Goal: Task Accomplishment & Management: Complete application form

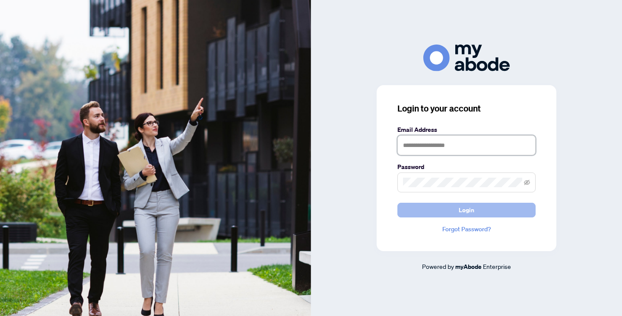
type input "**********"
click at [424, 205] on button "Login" at bounding box center [466, 210] width 138 height 15
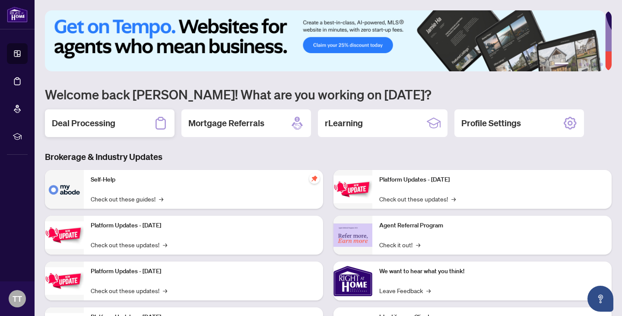
click at [113, 121] on h2 "Deal Processing" at bounding box center [83, 123] width 63 height 12
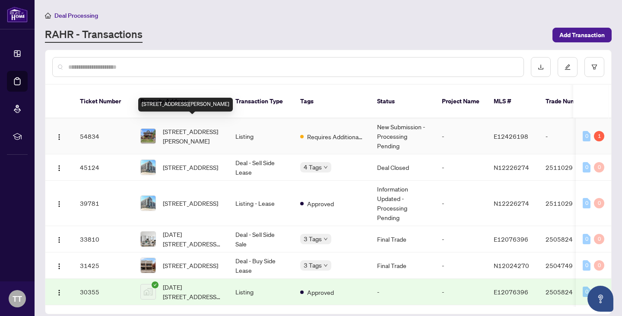
click at [172, 127] on span "[STREET_ADDRESS][PERSON_NAME]" at bounding box center [192, 136] width 59 height 19
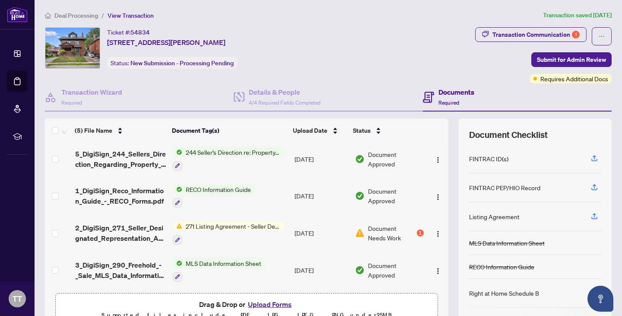
scroll to position [40, 0]
click at [434, 230] on img "button" at bounding box center [437, 233] width 7 height 7
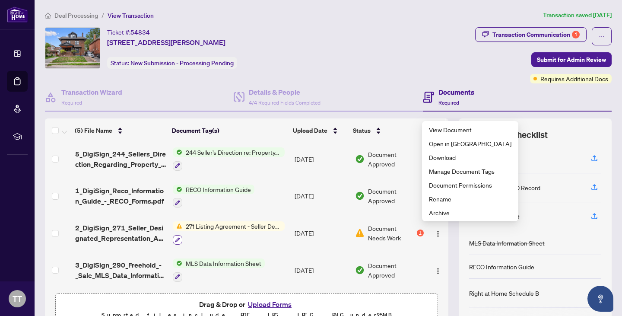
click at [175, 237] on icon "button" at bounding box center [177, 239] width 5 height 5
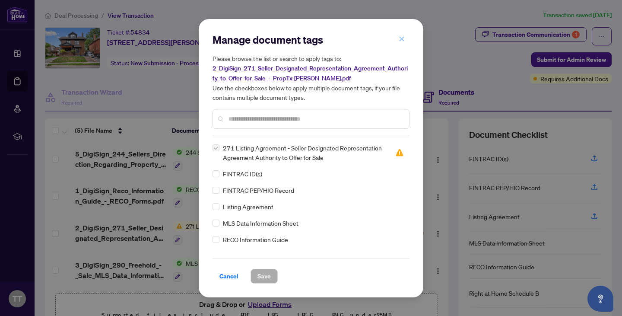
click at [406, 39] on button "button" at bounding box center [401, 39] width 17 height 15
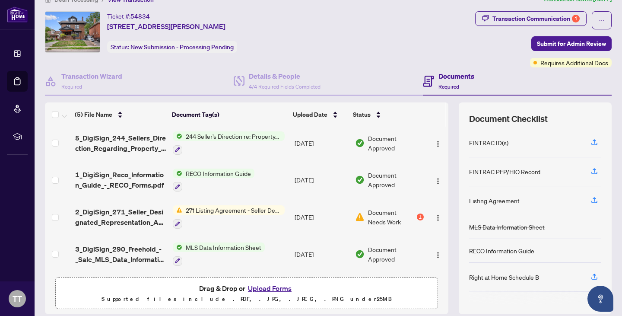
scroll to position [45, 0]
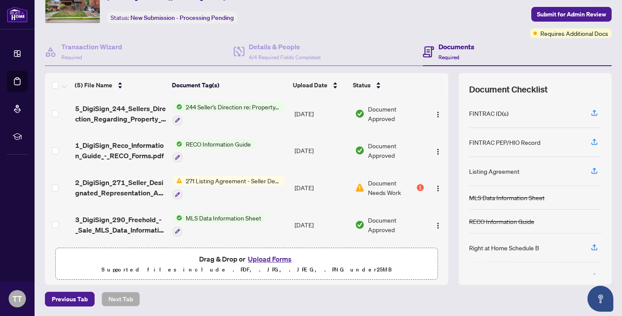
click at [259, 264] on p "Supported files include .PDF, .JPG, .JPEG, .PNG under 25 MB" at bounding box center [246, 269] width 371 height 10
click at [262, 261] on button "Upload Forms" at bounding box center [269, 258] width 49 height 11
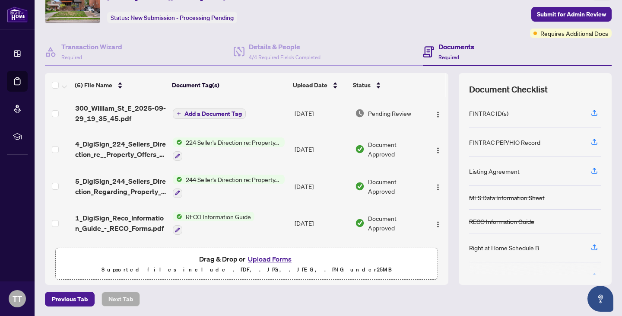
scroll to position [0, 0]
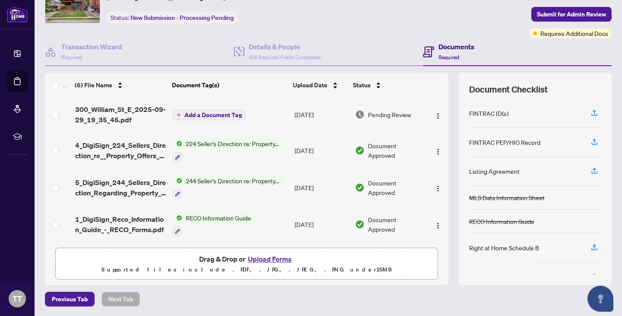
click at [208, 112] on span "Add a Document Tag" at bounding box center [212, 115] width 57 height 6
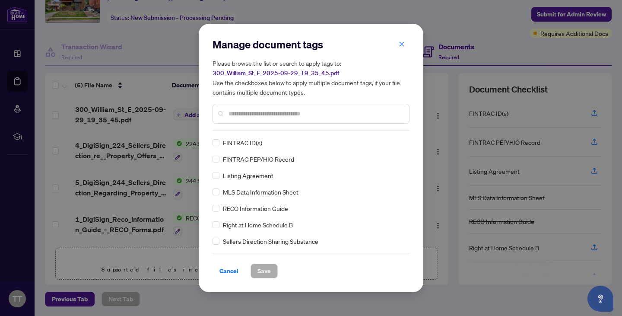
click at [279, 128] on div "Manage document tags Please browse the list or search to apply tags to: 300_Wil…" at bounding box center [310, 84] width 197 height 93
click at [282, 114] on input "text" at bounding box center [315, 114] width 174 height 10
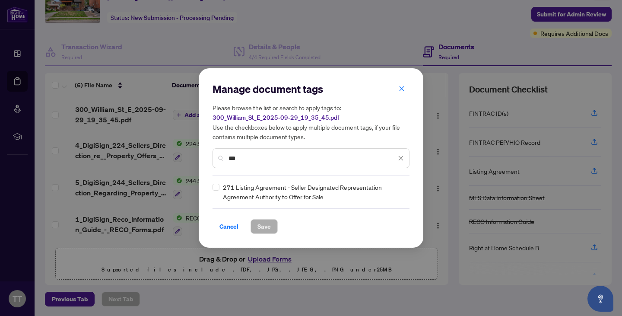
type input "***"
click at [266, 225] on span "Save" at bounding box center [263, 226] width 13 height 14
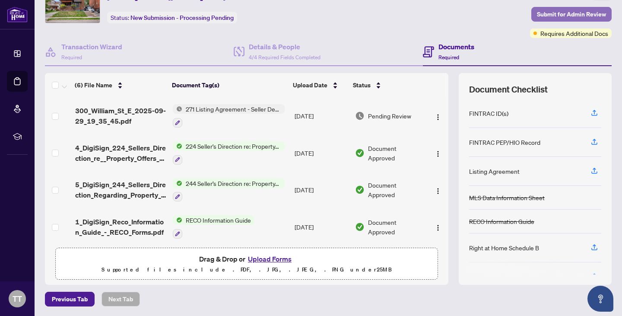
click at [576, 16] on span "Submit for Admin Review" at bounding box center [571, 14] width 69 height 14
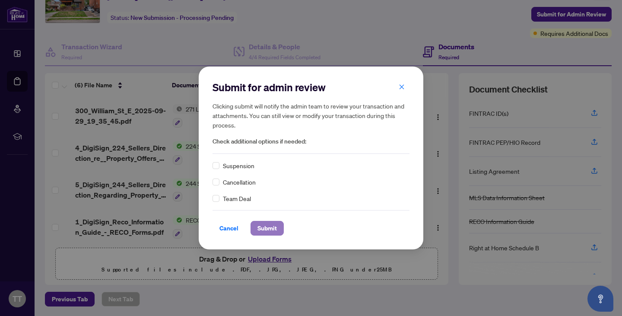
click at [258, 225] on span "Submit" at bounding box center [266, 228] width 19 height 14
